Goal: Complete application form

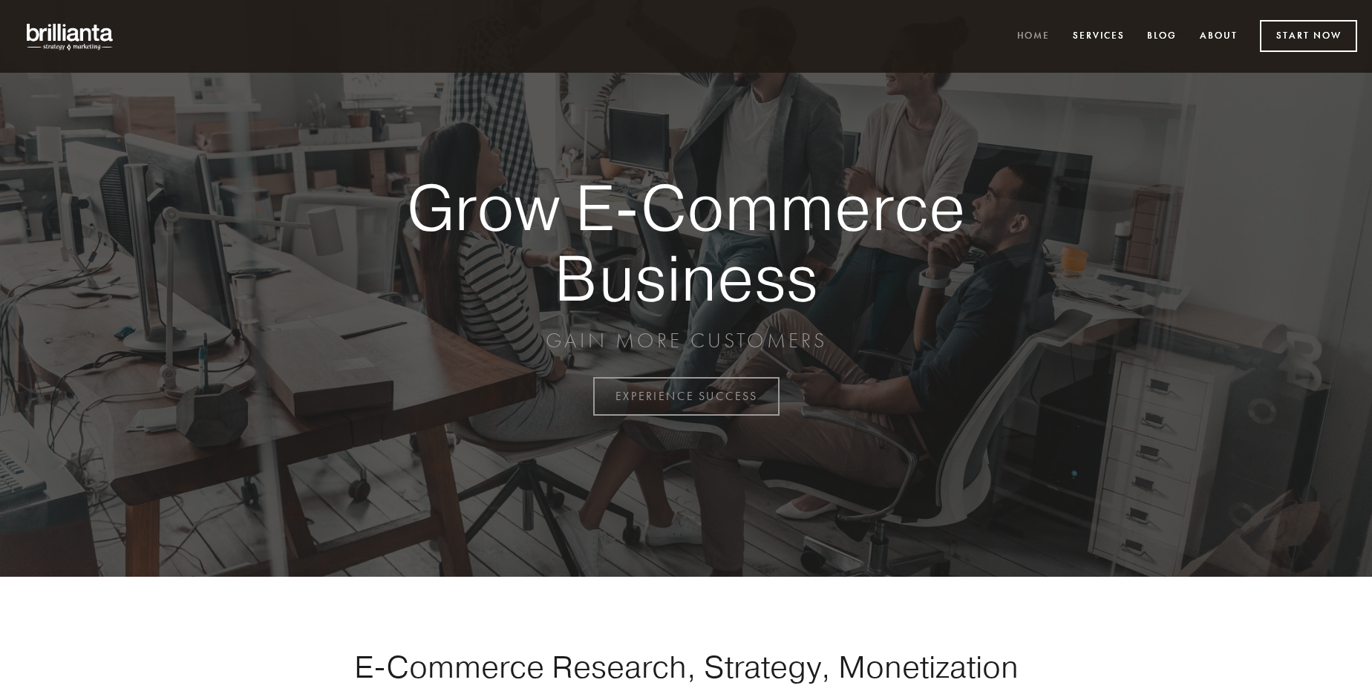
scroll to position [3891, 0]
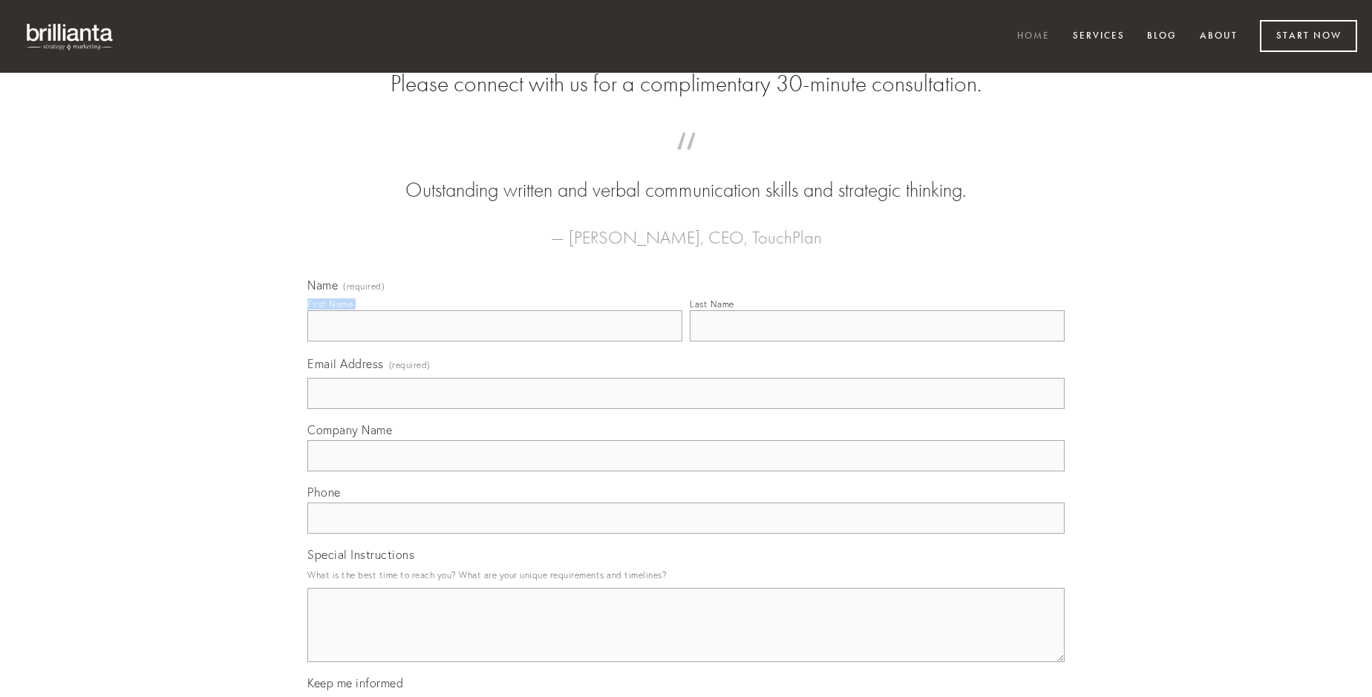
type input "[PERSON_NAME]"
click at [877, 341] on input "Last Name" at bounding box center [877, 325] width 375 height 31
type input "[PERSON_NAME]"
click at [686, 409] on input "Email Address (required)" at bounding box center [685, 393] width 757 height 31
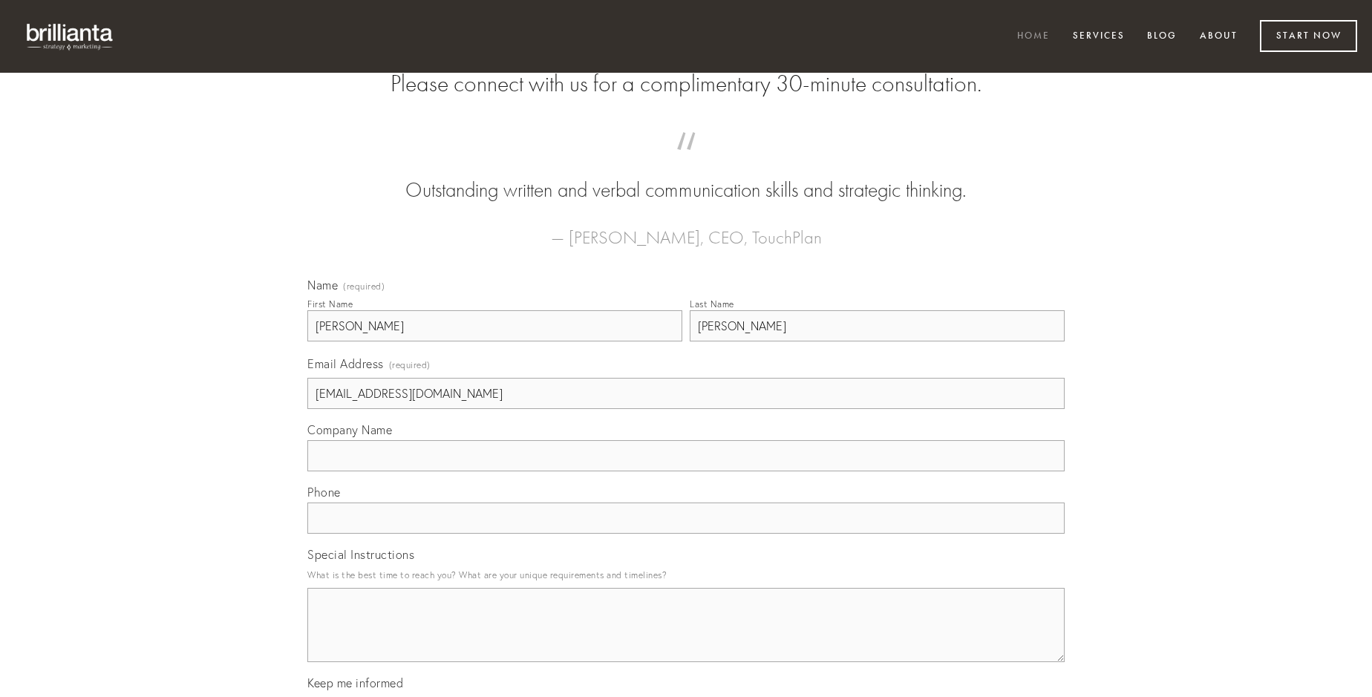
type input "[EMAIL_ADDRESS][DOMAIN_NAME]"
click at [686, 471] on input "Company Name" at bounding box center [685, 455] width 757 height 31
type input "aut"
click at [686, 534] on input "text" at bounding box center [685, 517] width 757 height 31
click at [686, 638] on textarea "Special Instructions" at bounding box center [685, 625] width 757 height 74
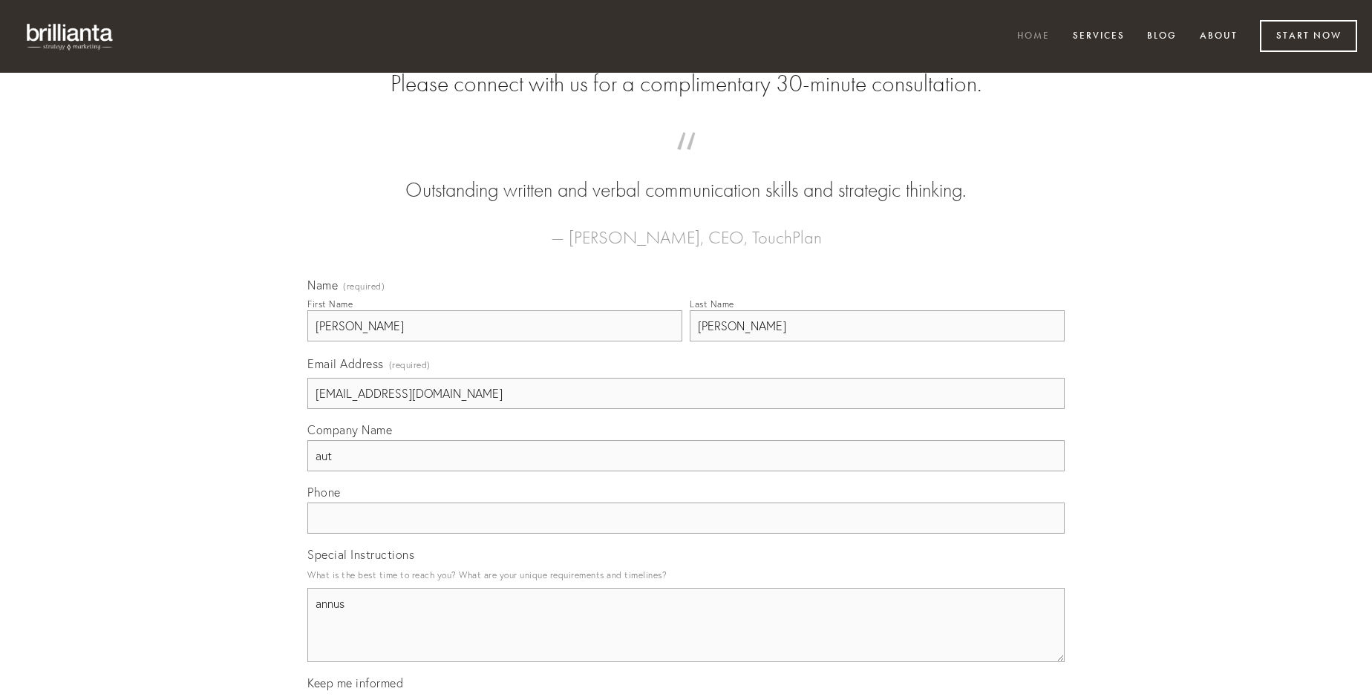
type textarea "annus"
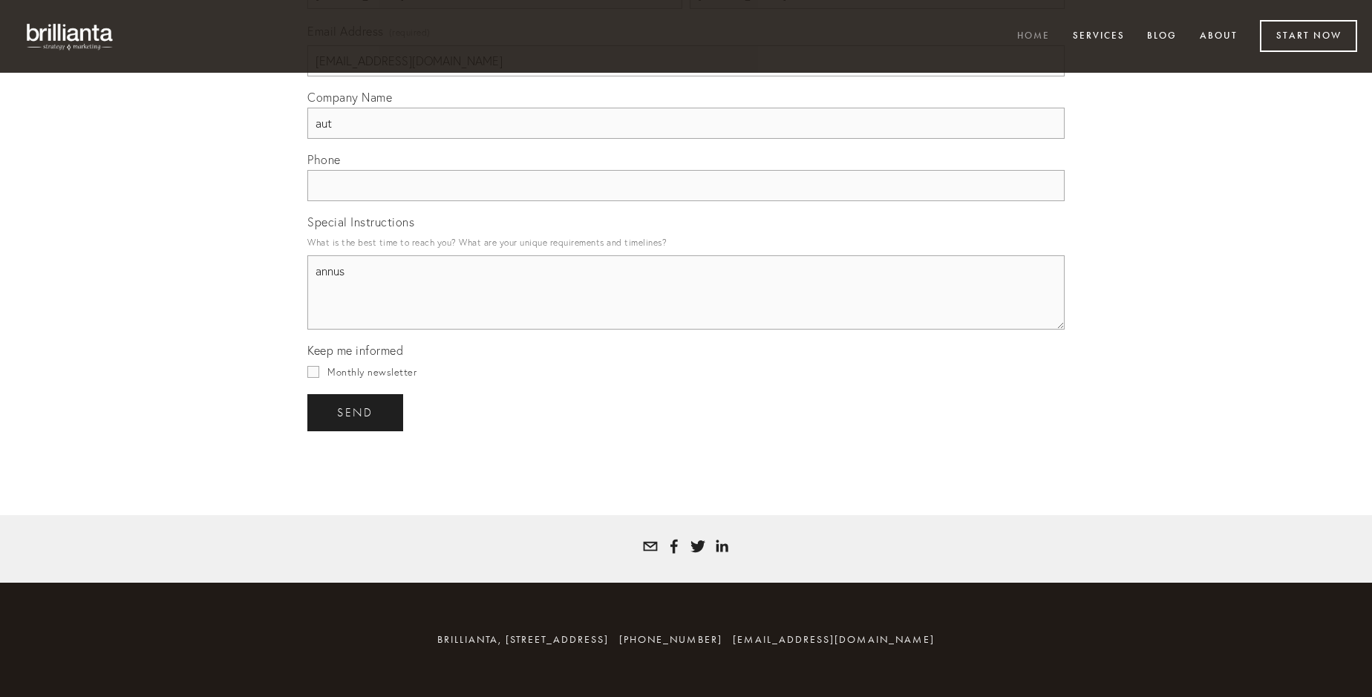
click at [356, 412] on span "send" at bounding box center [355, 412] width 36 height 13
